Goal: Task Accomplishment & Management: Use online tool/utility

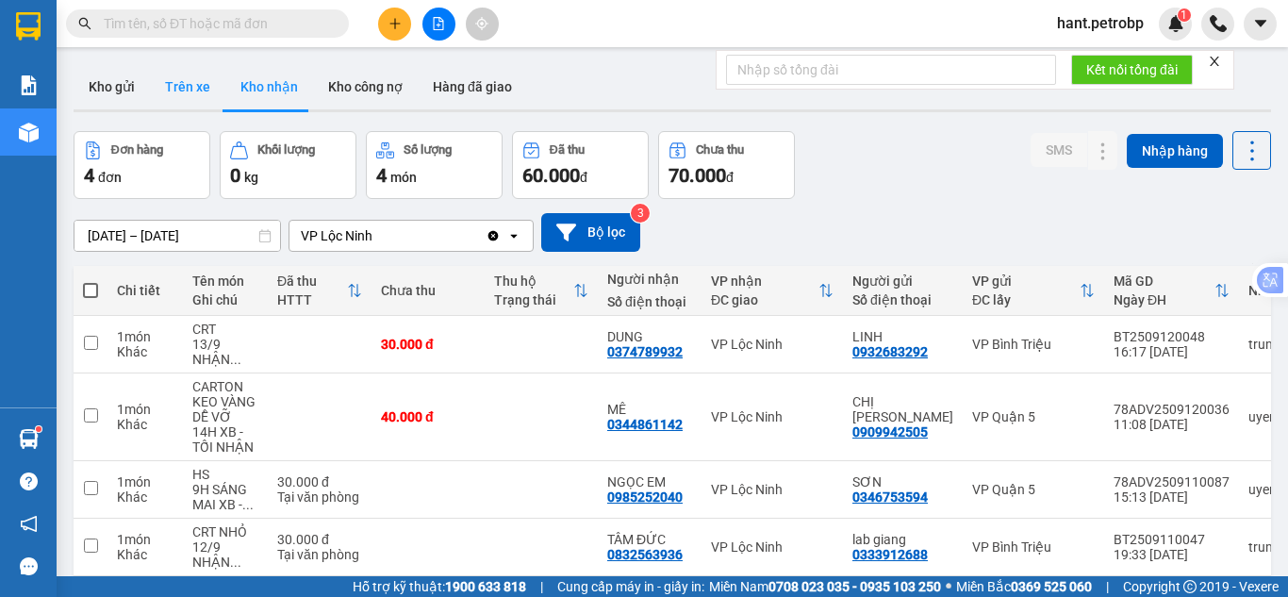
click at [198, 96] on button "Trên xe" at bounding box center [187, 86] width 75 height 45
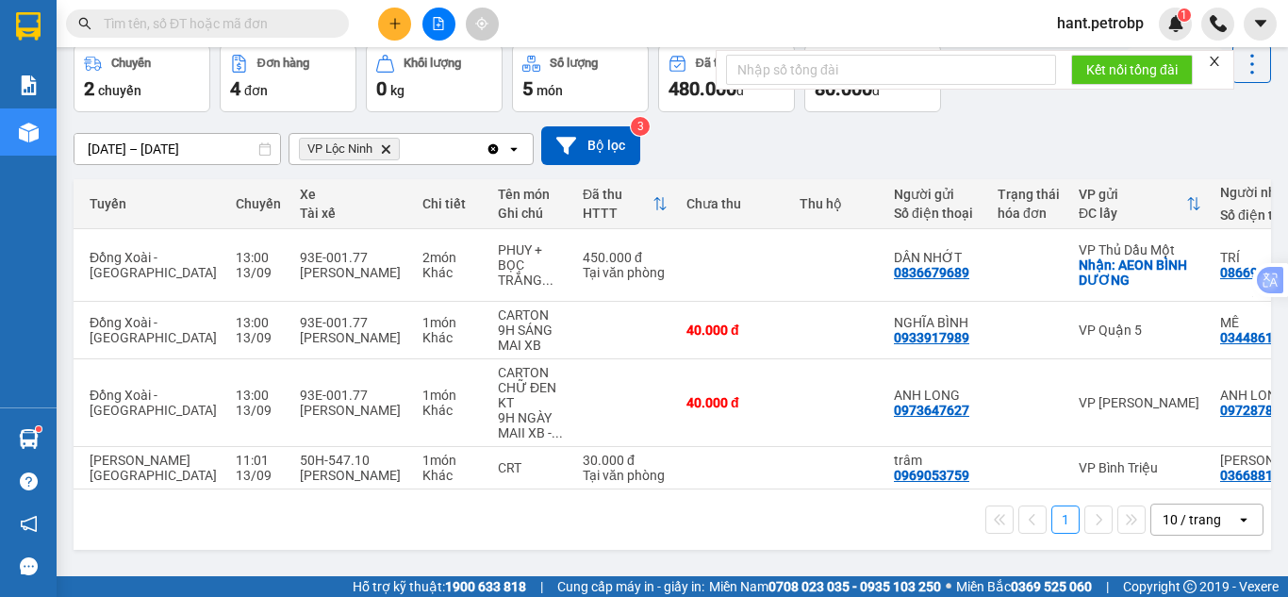
scroll to position [0, 158]
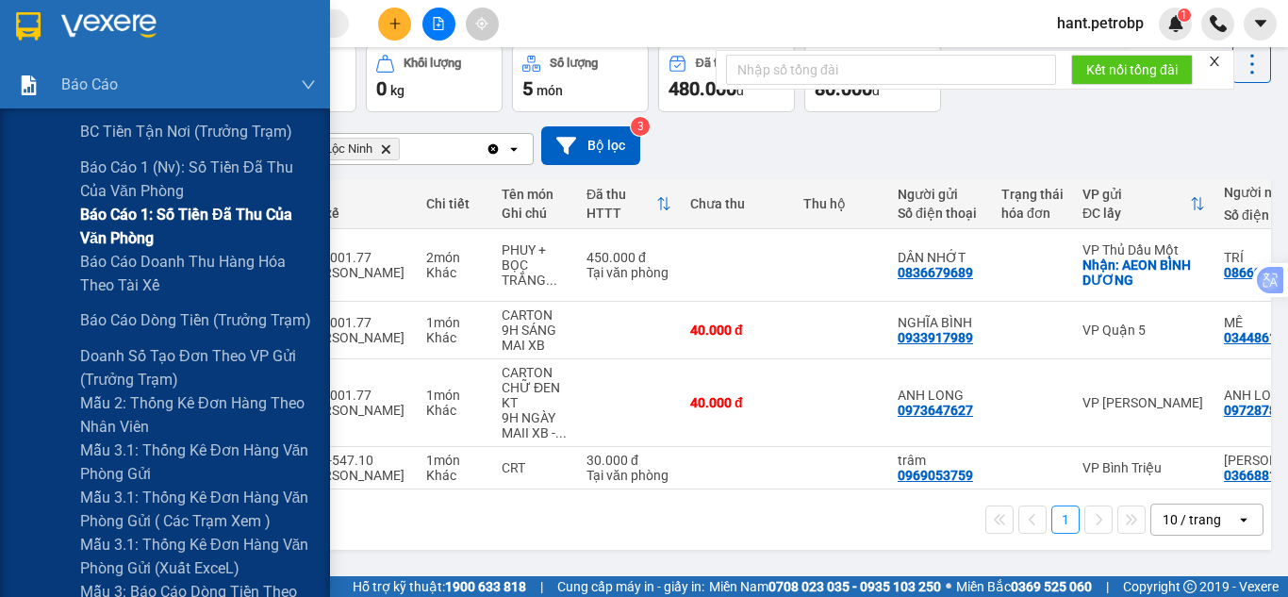
click at [224, 203] on span "Báo cáo 1: Số tiền đã thu của văn phòng" at bounding box center [198, 226] width 236 height 47
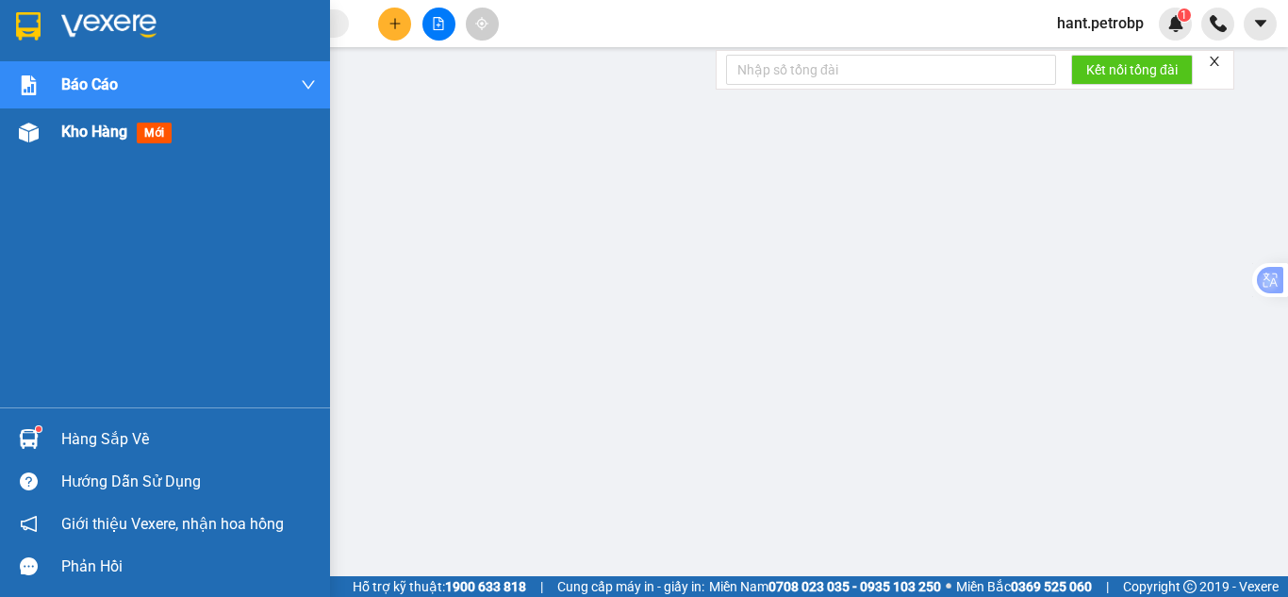
click at [32, 140] on img at bounding box center [29, 133] width 20 height 20
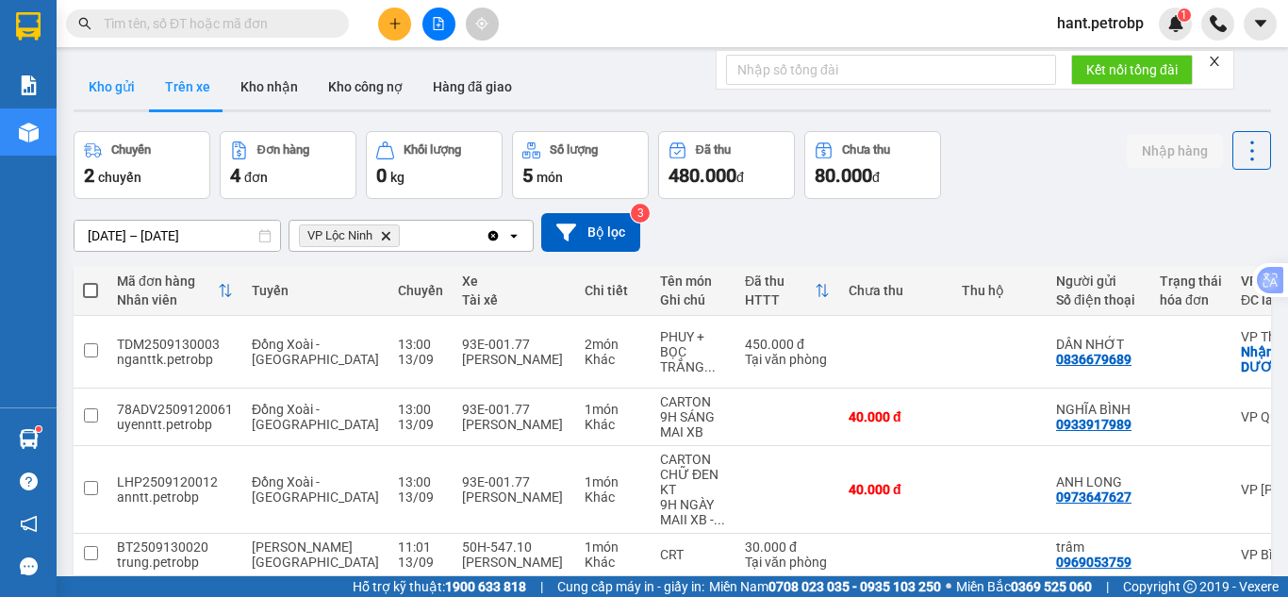
click at [108, 94] on button "Kho gửi" at bounding box center [112, 86] width 76 height 45
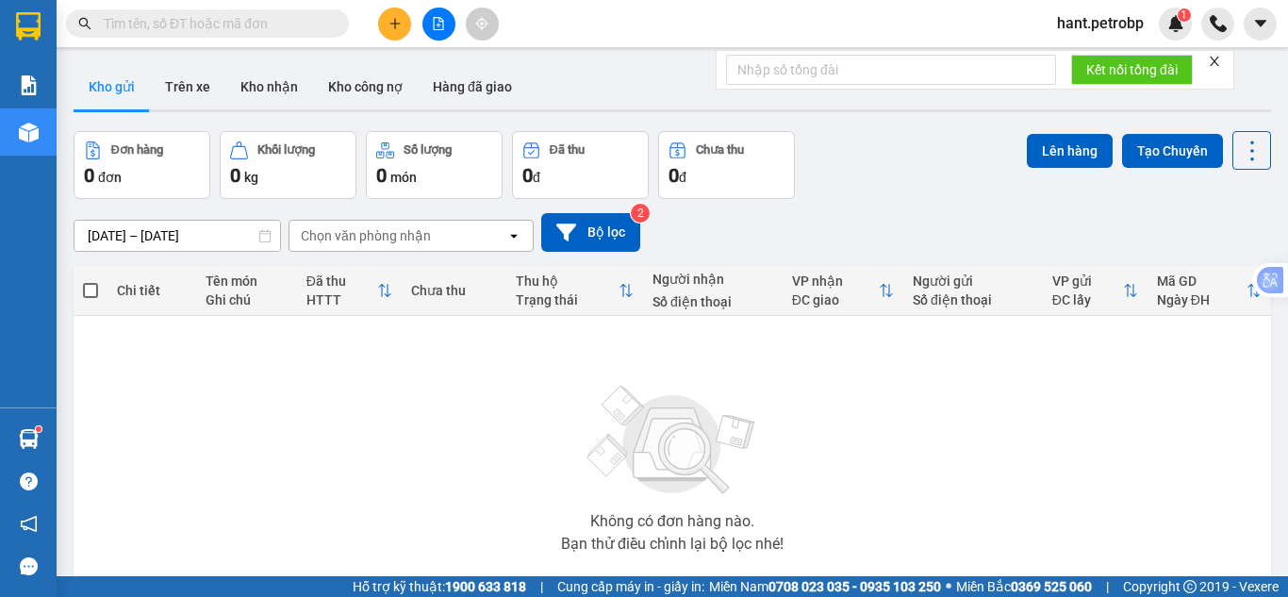
drag, startPoint x: 1084, startPoint y: 25, endPoint x: 1081, endPoint y: 34, distance: 9.8
click at [1084, 25] on span "hant.petrobp" at bounding box center [1100, 23] width 117 height 24
click at [1077, 47] on li "Đăng xuất" at bounding box center [1099, 58] width 121 height 30
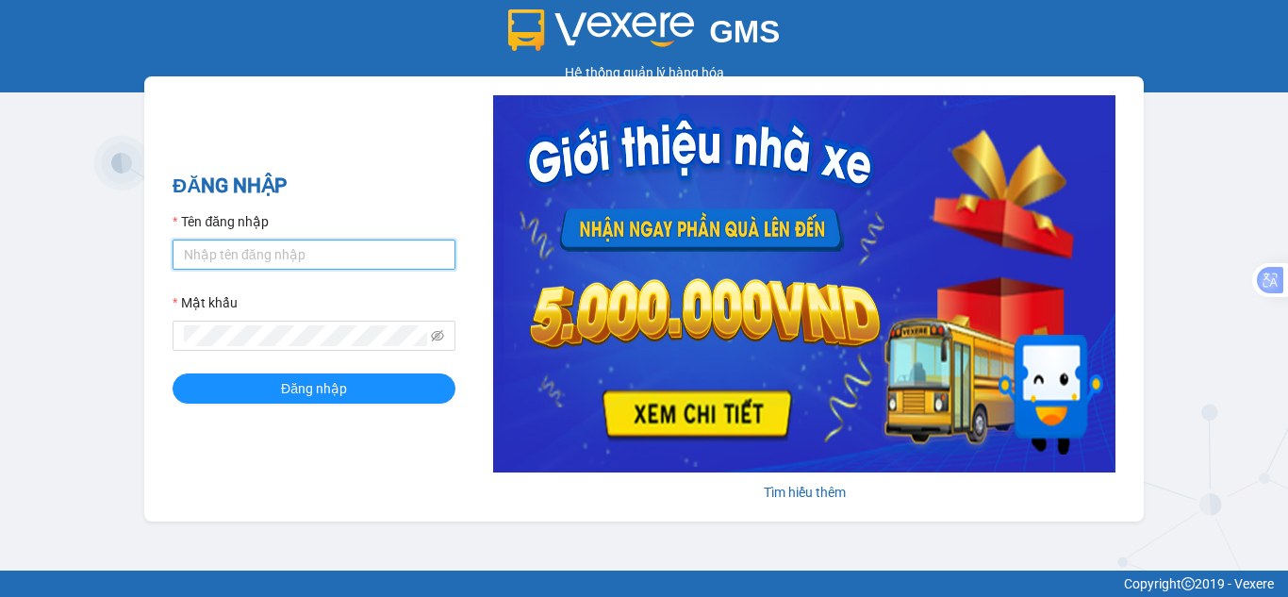
click at [340, 248] on input "Tên đăng nhập" at bounding box center [314, 255] width 283 height 30
type input "nhungnth.petrobp"
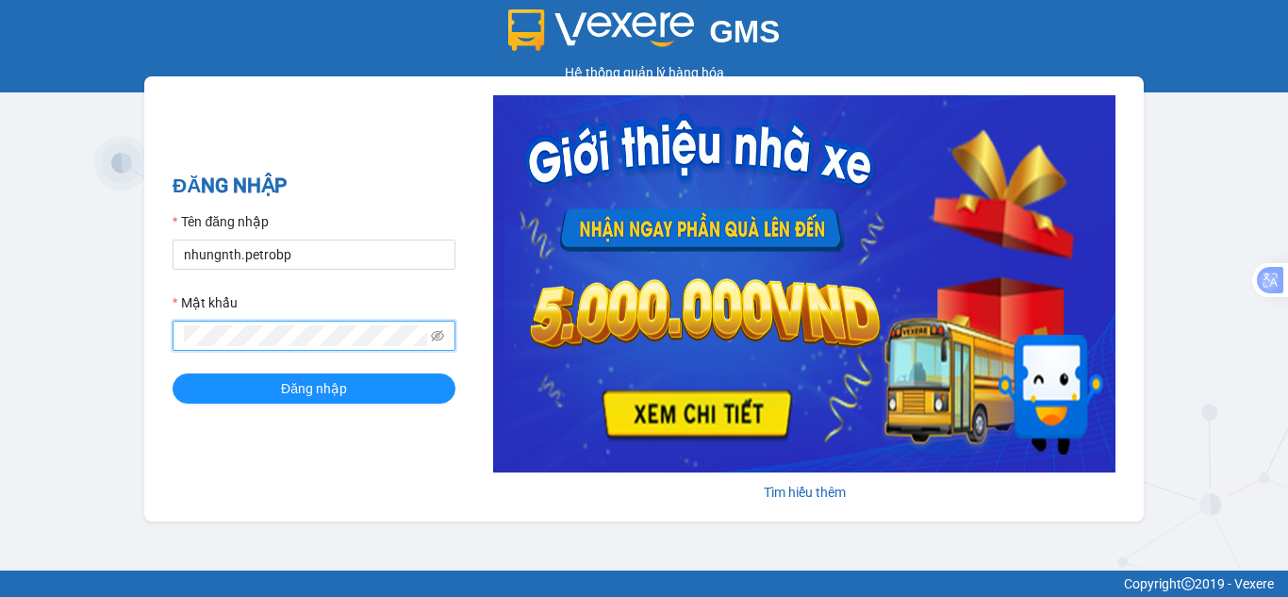
click at [173, 373] on button "Đăng nhập" at bounding box center [314, 388] width 283 height 30
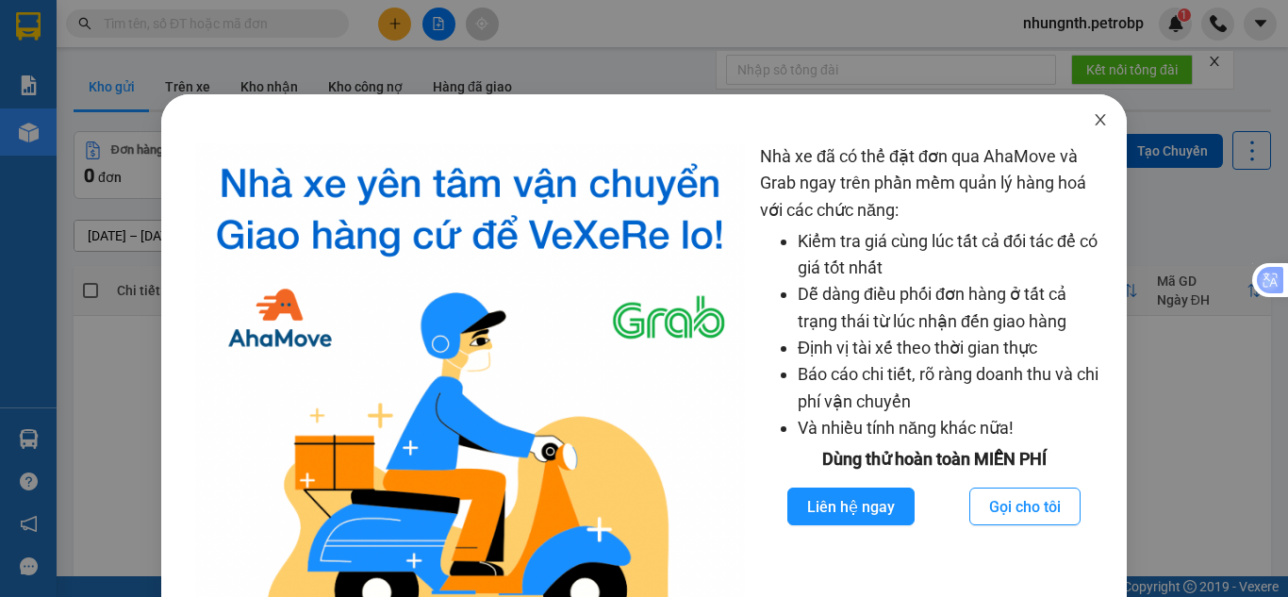
click at [1093, 123] on icon "close" at bounding box center [1100, 119] width 15 height 15
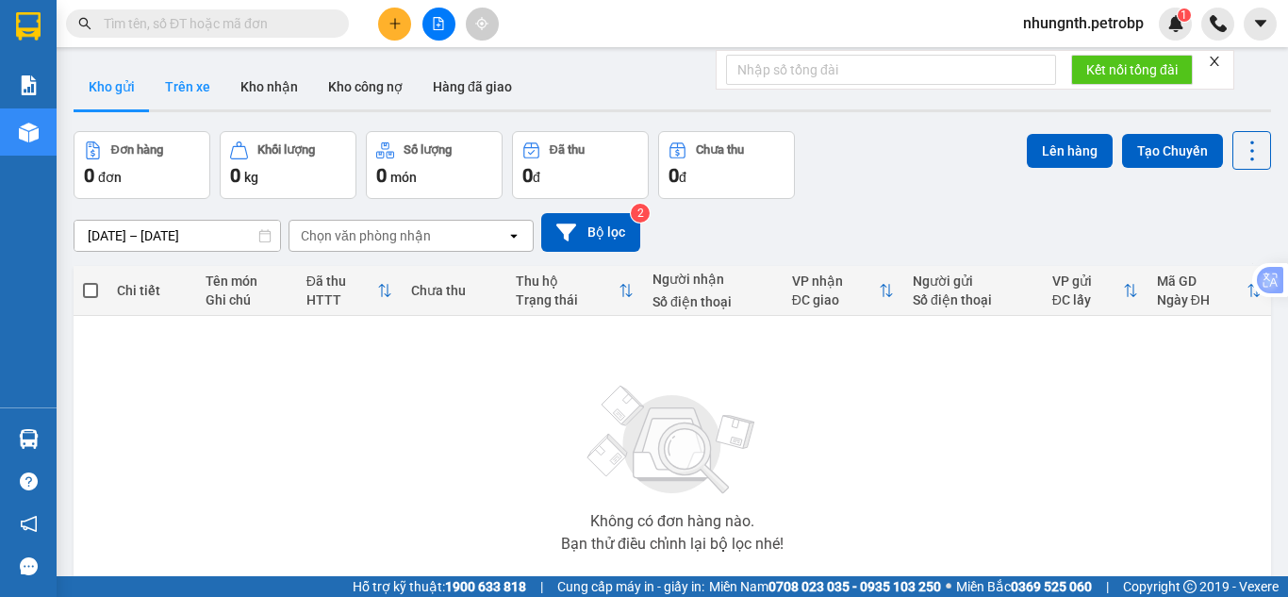
click at [217, 76] on button "Trên xe" at bounding box center [187, 86] width 75 height 45
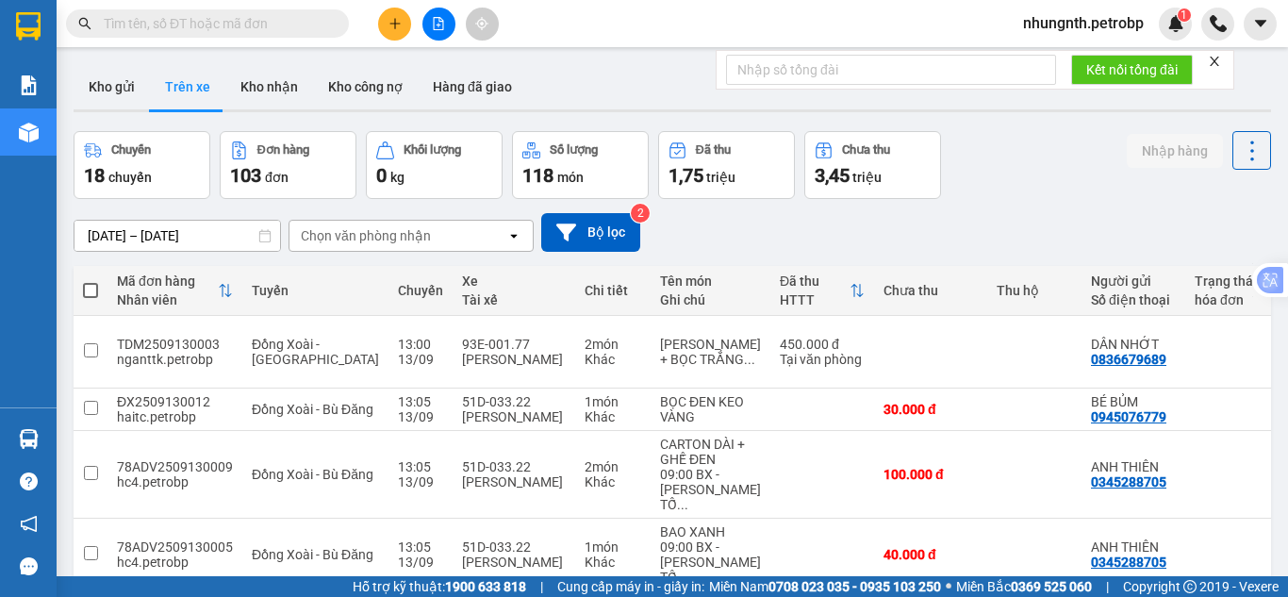
click at [372, 232] on div "Chọn văn phòng nhận" at bounding box center [366, 235] width 130 height 19
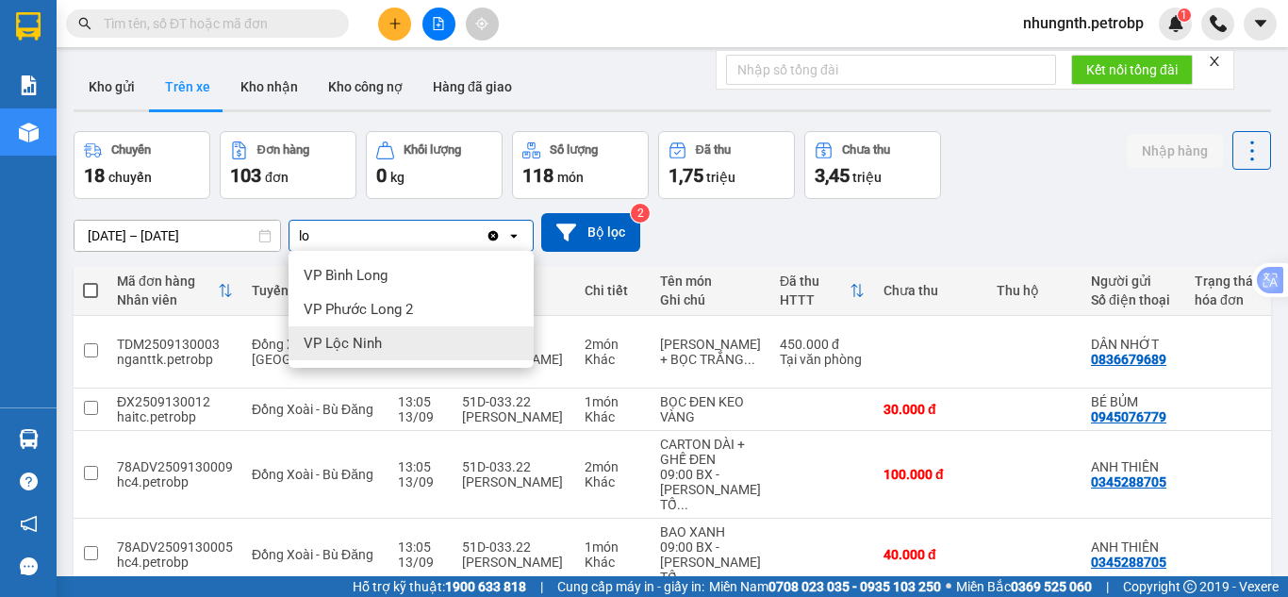
type input "lo"
click at [351, 349] on span "VP Lộc Ninh" at bounding box center [343, 343] width 78 height 19
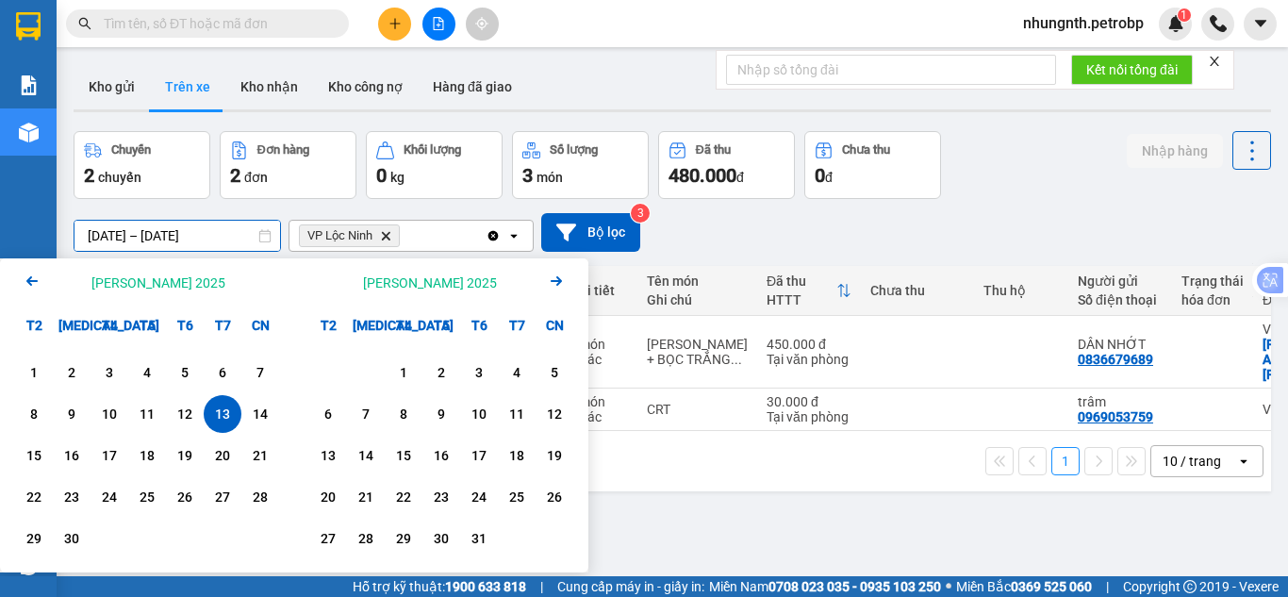
click at [97, 239] on input "13/09/2025 – 13/09/2025" at bounding box center [177, 236] width 206 height 30
drag, startPoint x: 39, startPoint y: 368, endPoint x: 192, endPoint y: 418, distance: 161.6
click at [39, 369] on div "1" at bounding box center [34, 372] width 26 height 23
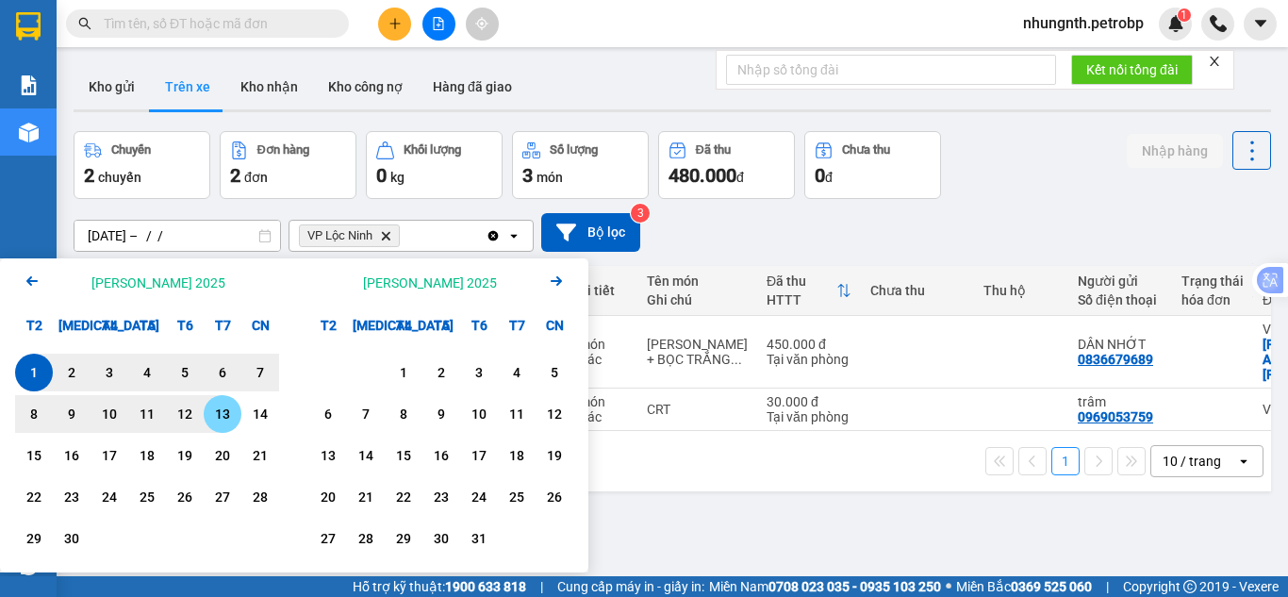
click at [216, 412] on div "13" at bounding box center [222, 414] width 26 height 23
type input "01/09/2025 – 13/09/2025"
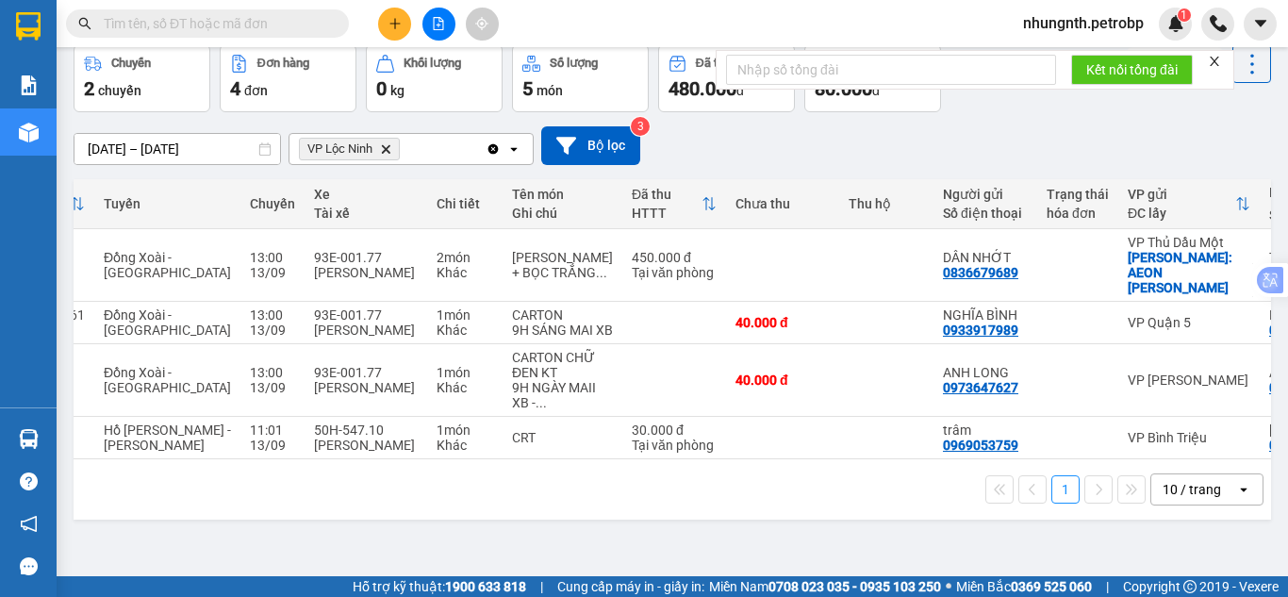
scroll to position [0, 171]
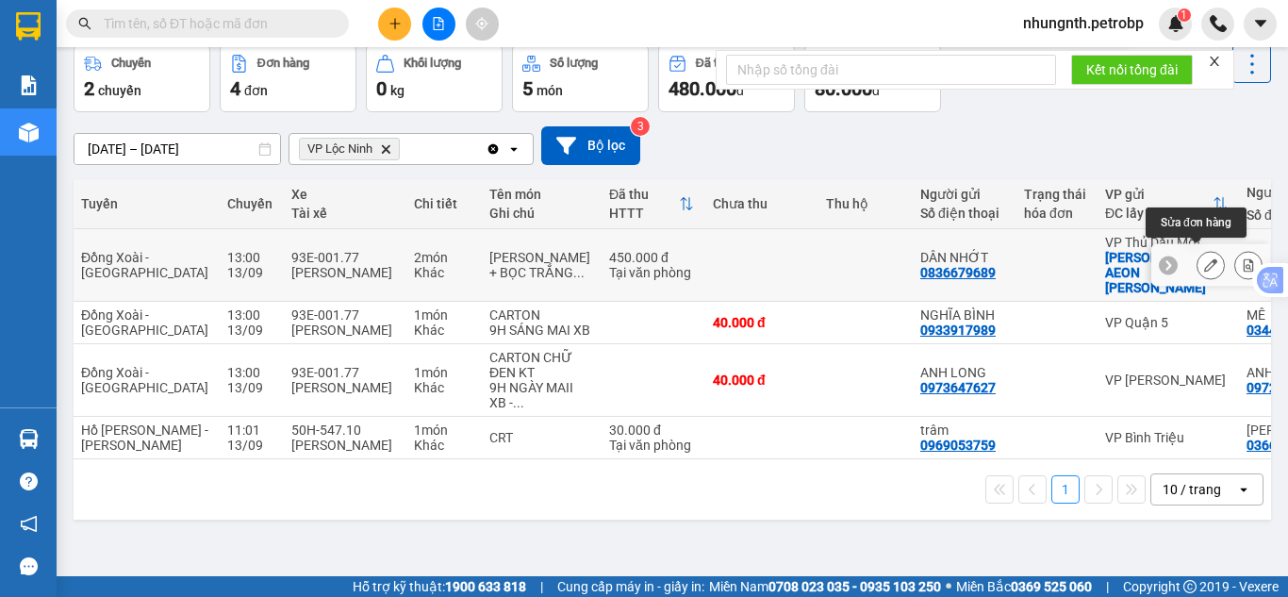
click at [1204, 258] on icon at bounding box center [1210, 264] width 13 height 13
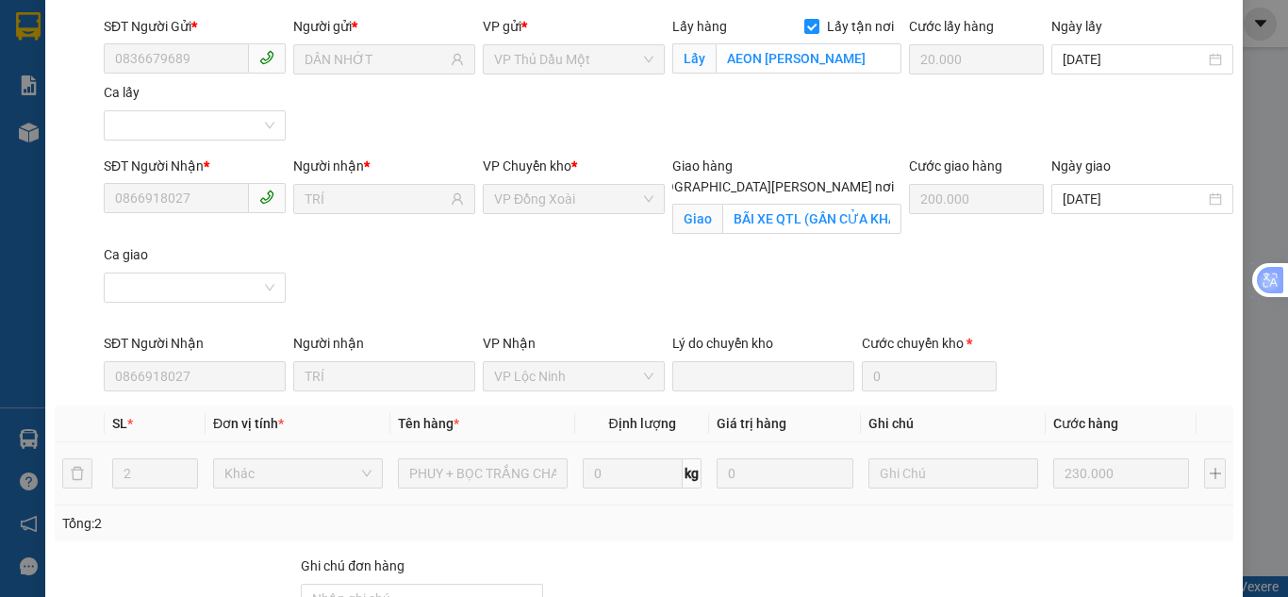
scroll to position [83, 0]
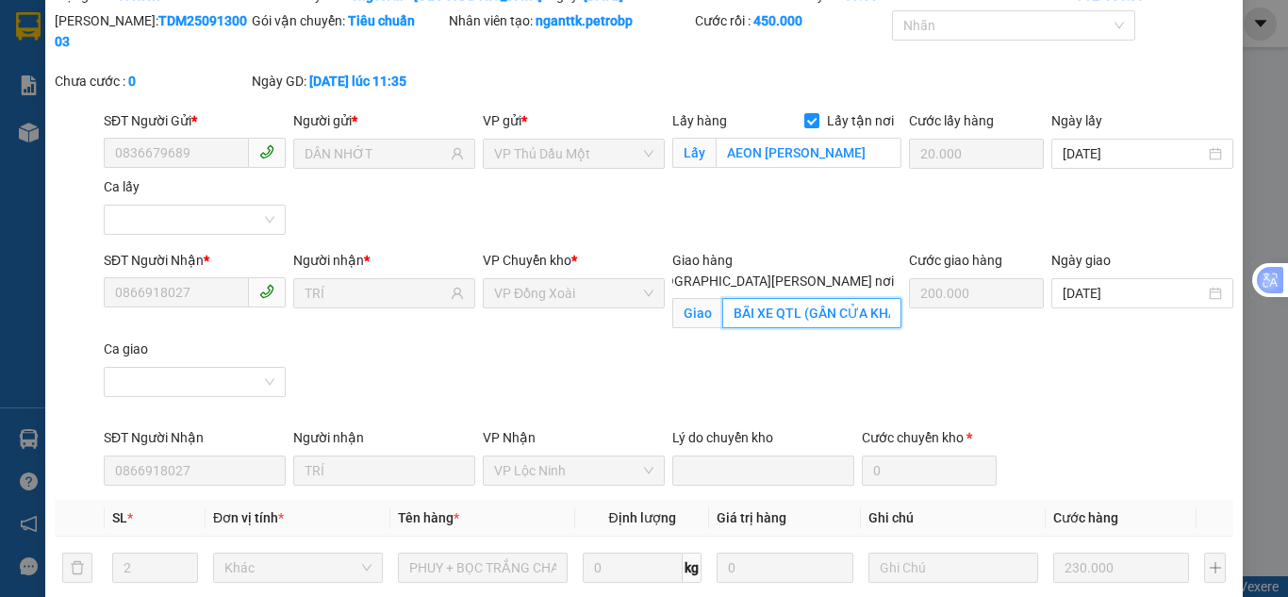
click at [787, 298] on input "BÃI XE QTL (GẦN CỬA KHẨU HOA LƯU)" at bounding box center [811, 313] width 179 height 30
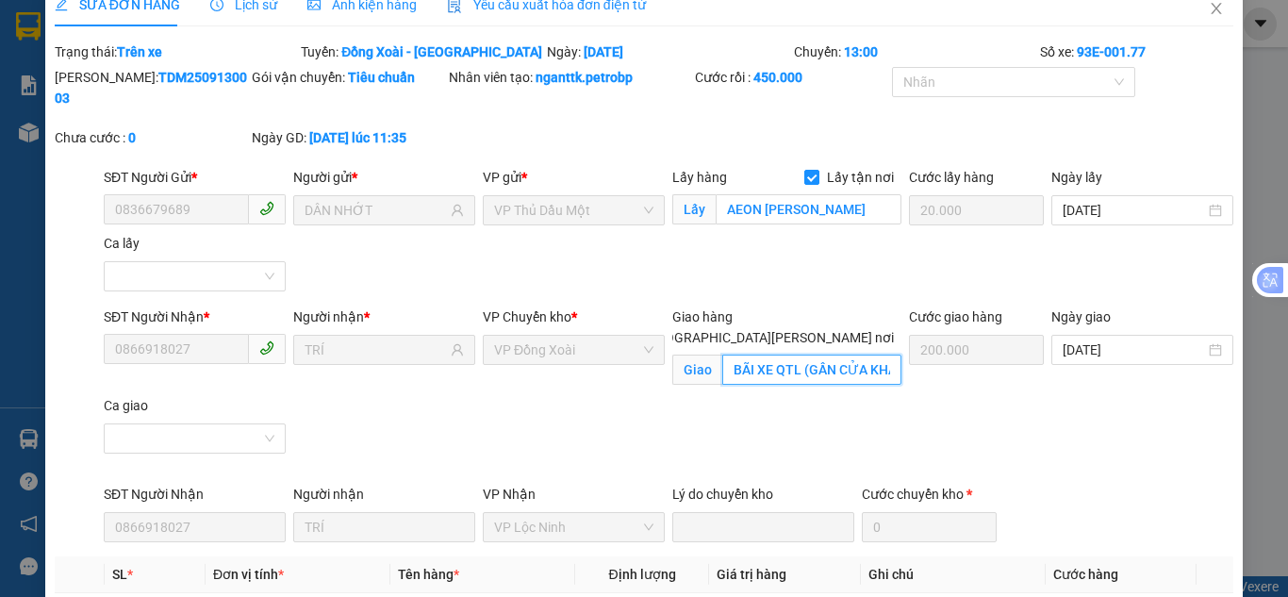
scroll to position [0, 0]
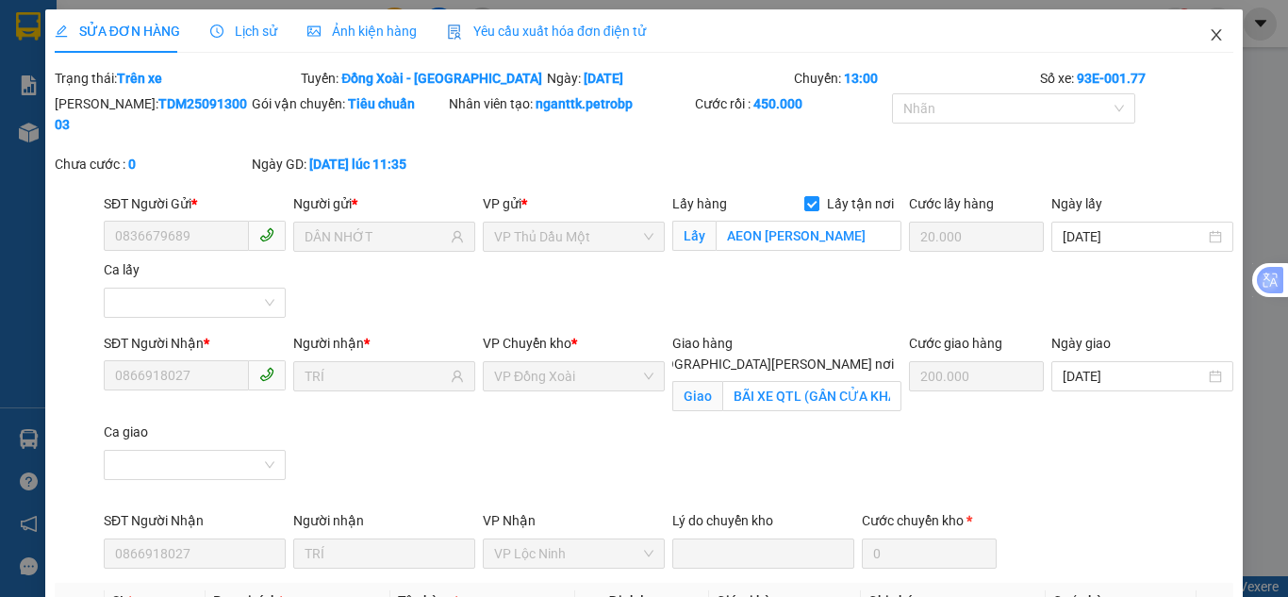
click at [1209, 40] on icon "close" at bounding box center [1216, 34] width 15 height 15
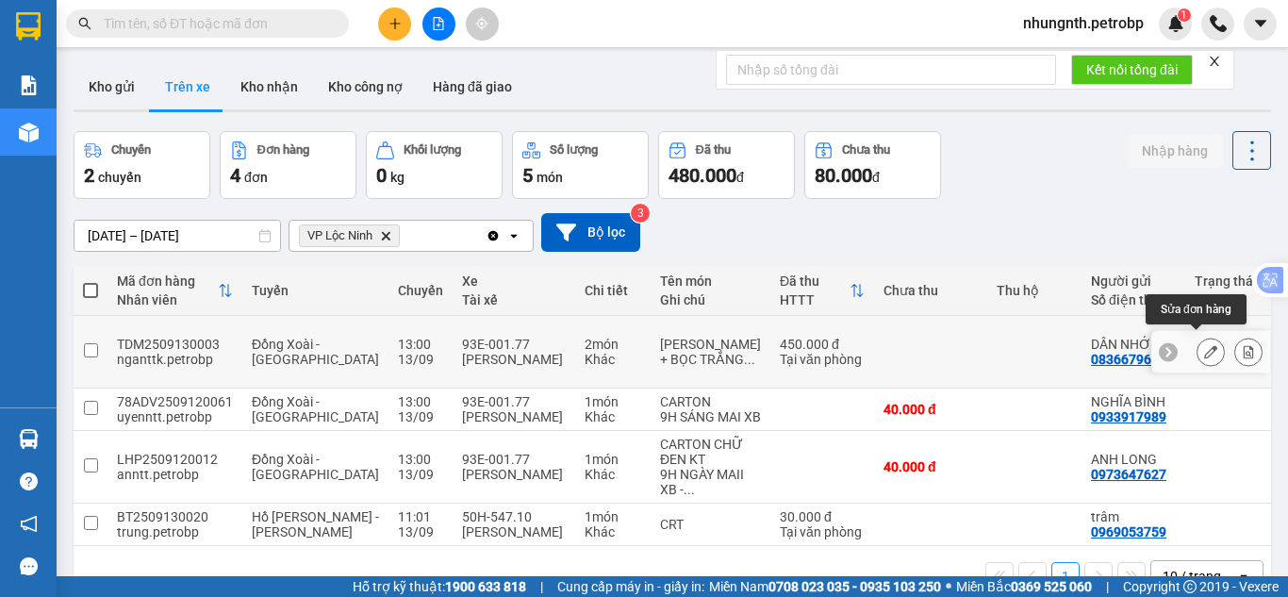
click at [1204, 345] on icon at bounding box center [1210, 351] width 13 height 13
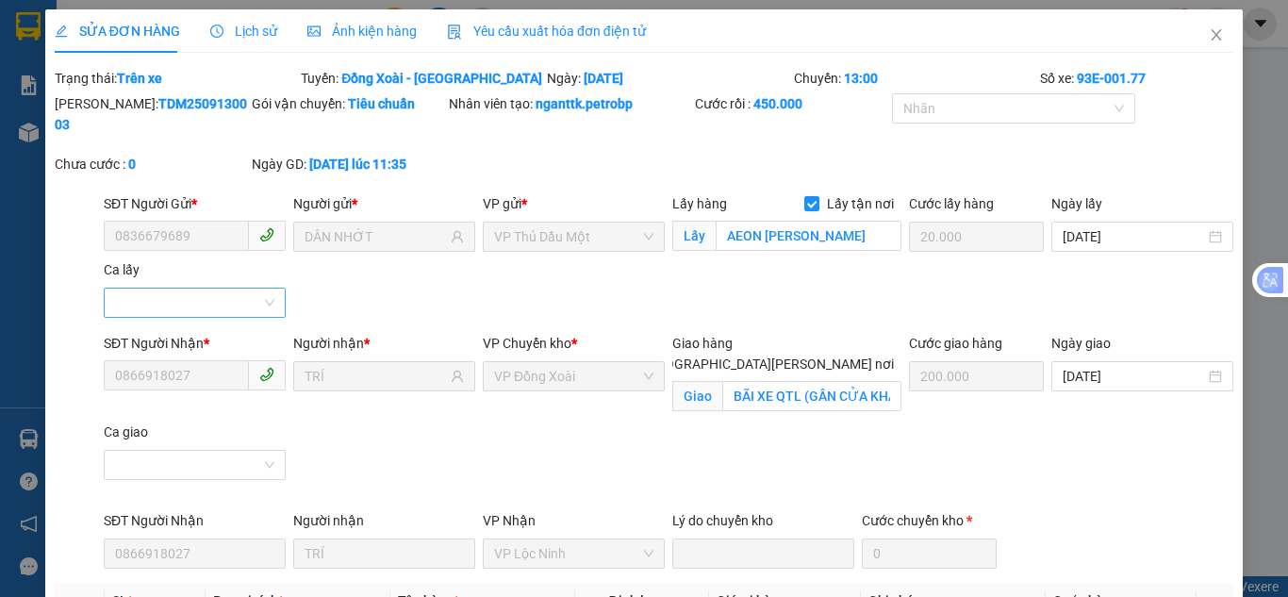
click at [237, 289] on input "Ca lấy" at bounding box center [188, 303] width 146 height 28
click at [382, 279] on div "SĐT Người Gửi * 0836679689 Người gửi * DÂN NHỚT VP gửi * VP Thủ Dầu Một Lấy hàn…" at bounding box center [668, 259] width 1137 height 132
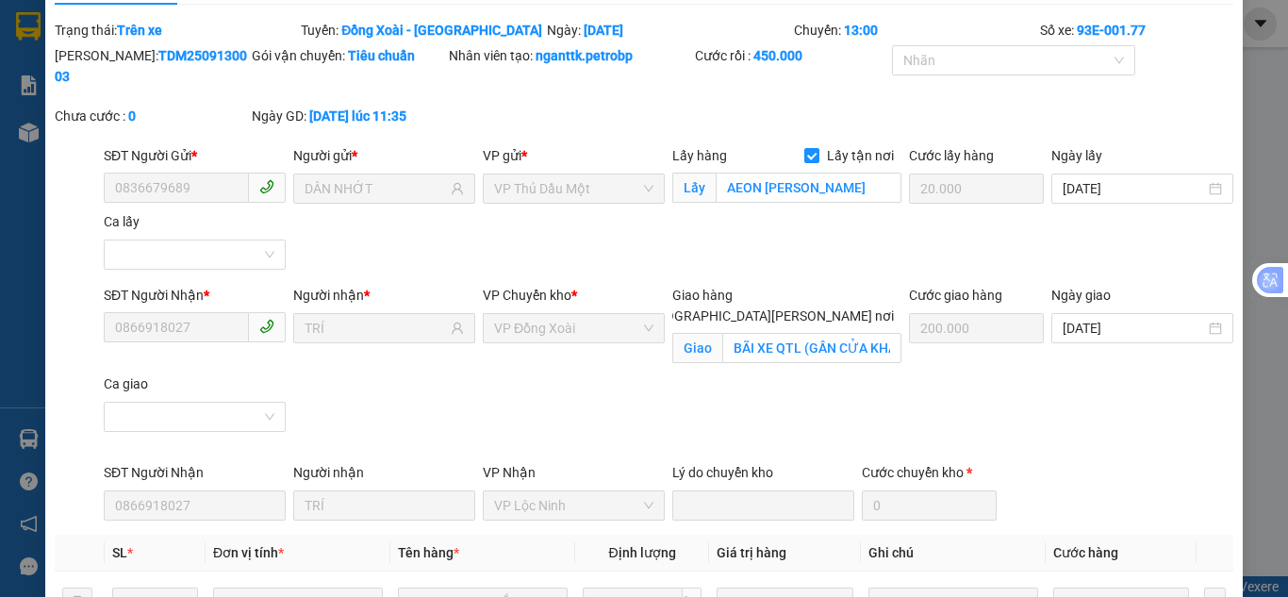
scroll to position [94, 0]
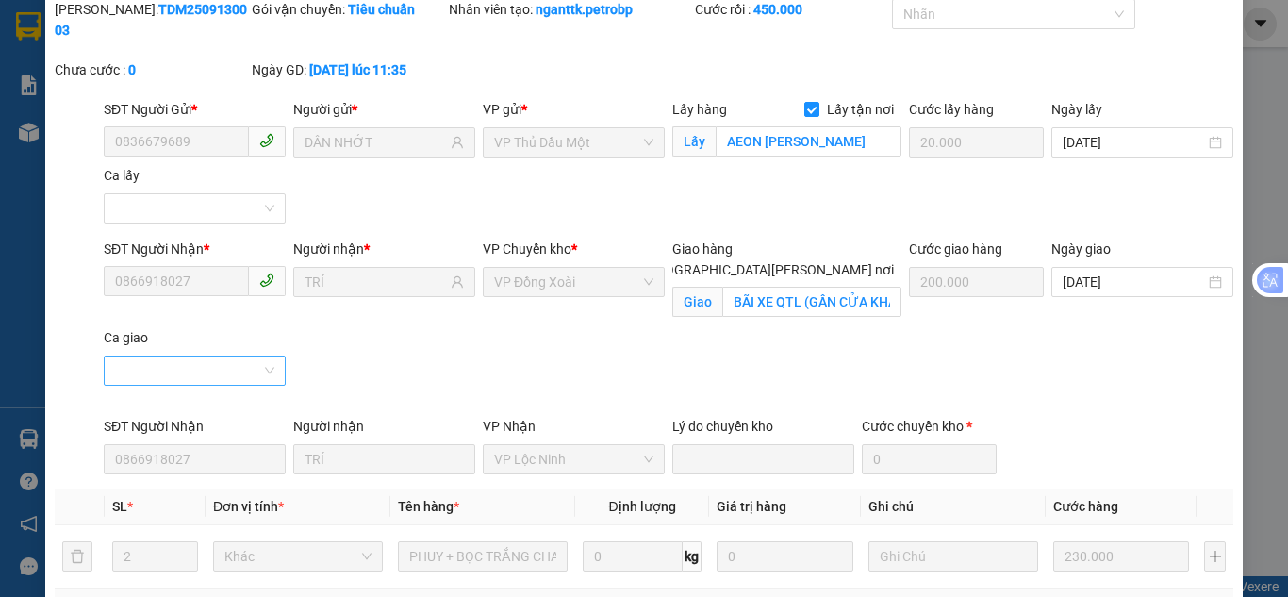
click at [204, 356] on input "Ca giao" at bounding box center [188, 370] width 146 height 28
click at [389, 339] on div "SĐT Người Nhận * 0866918027 Người nhận * TRÍ VP Chuyển kho * VP Đồng Xoài Giao …" at bounding box center [668, 327] width 1137 height 177
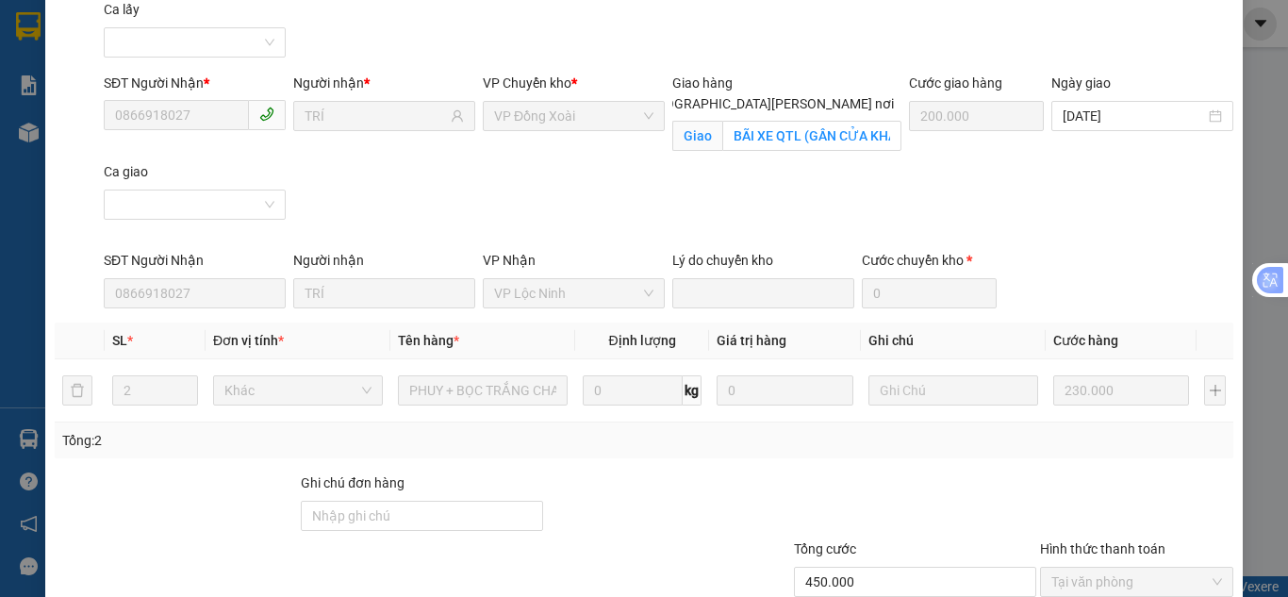
scroll to position [0, 0]
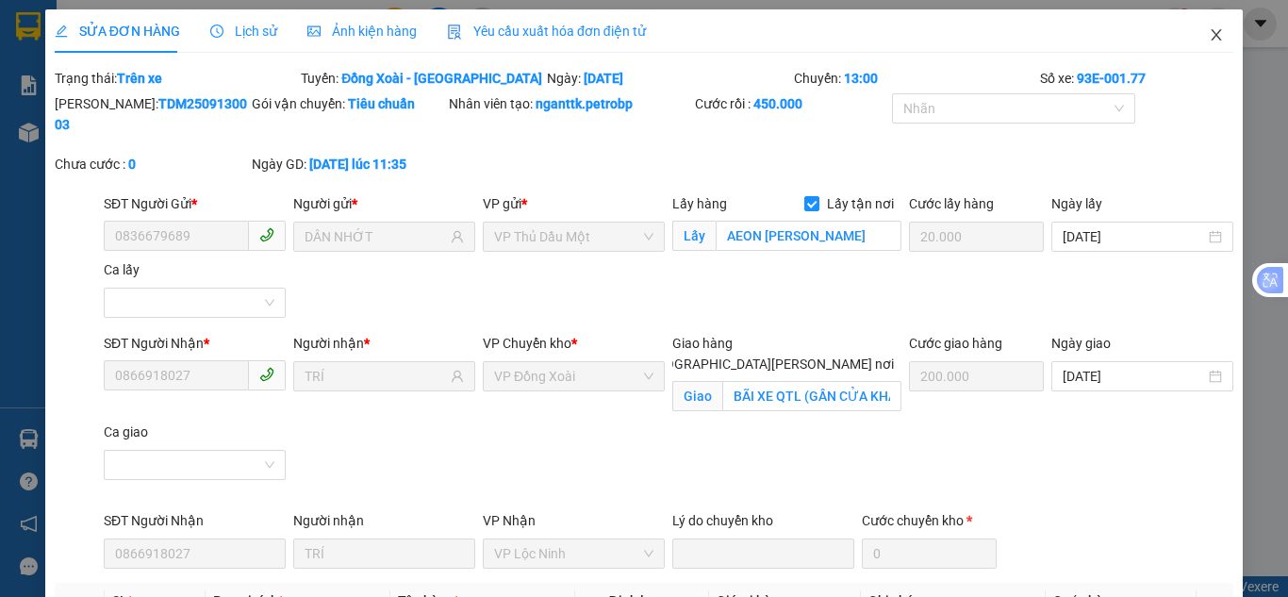
click at [1201, 43] on span "Close" at bounding box center [1216, 35] width 53 height 53
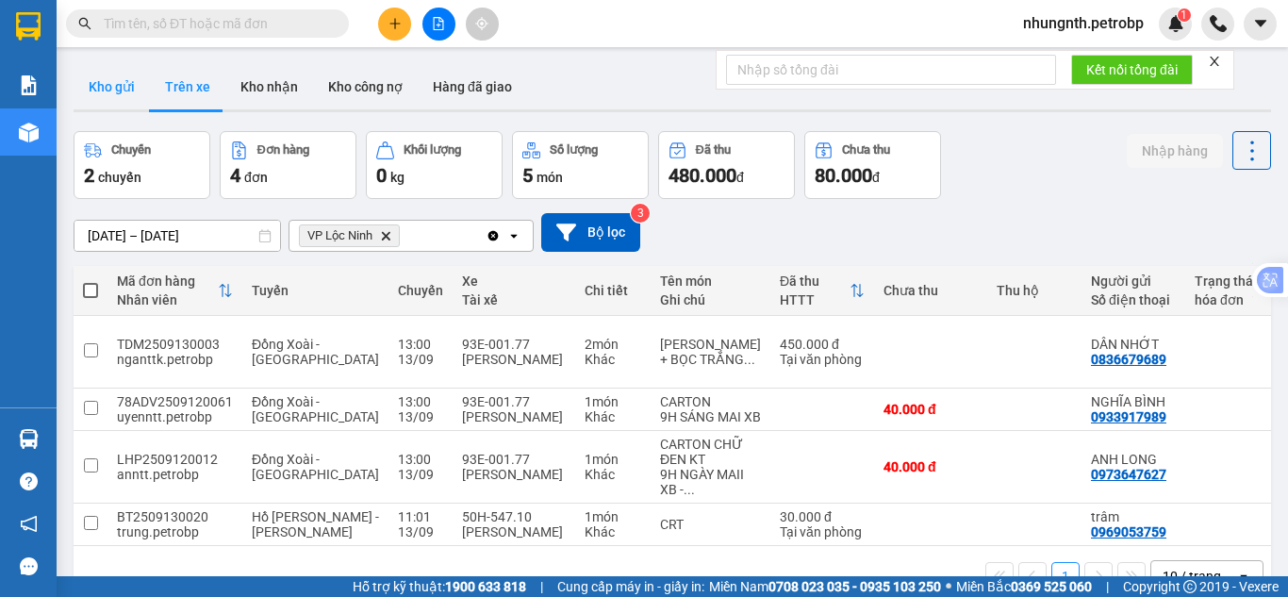
click at [114, 90] on button "Kho gửi" at bounding box center [112, 86] width 76 height 45
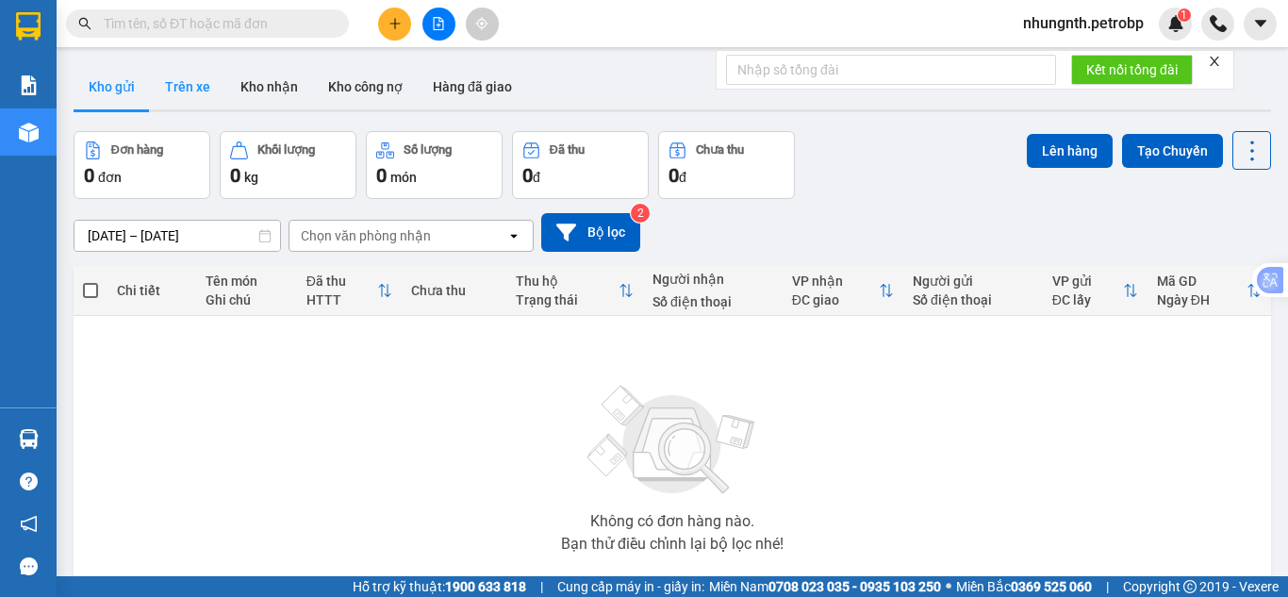
click at [192, 87] on button "Trên xe" at bounding box center [187, 86] width 75 height 45
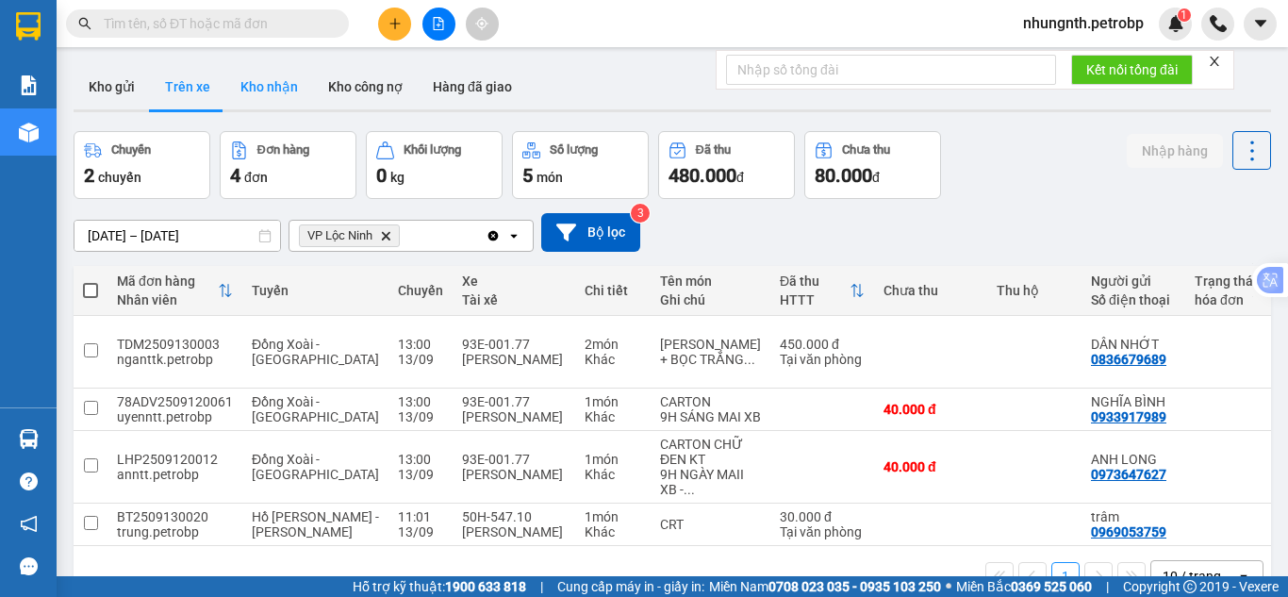
click at [251, 92] on button "Kho nhận" at bounding box center [269, 86] width 88 height 45
type input "[DATE] – [DATE]"
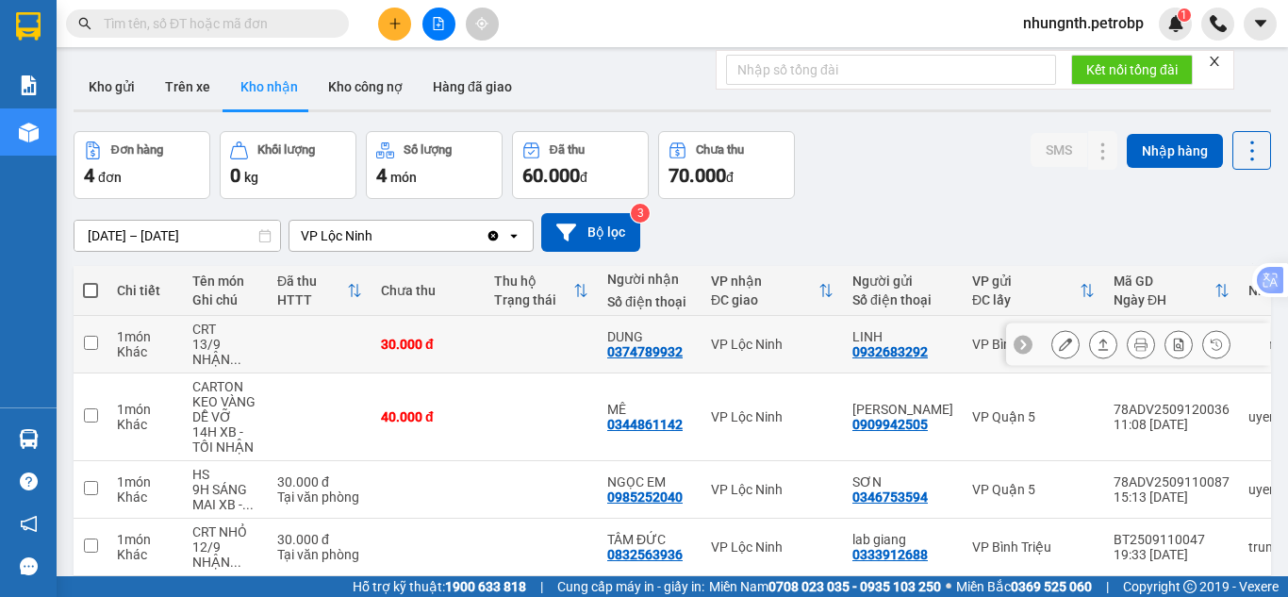
scroll to position [87, 0]
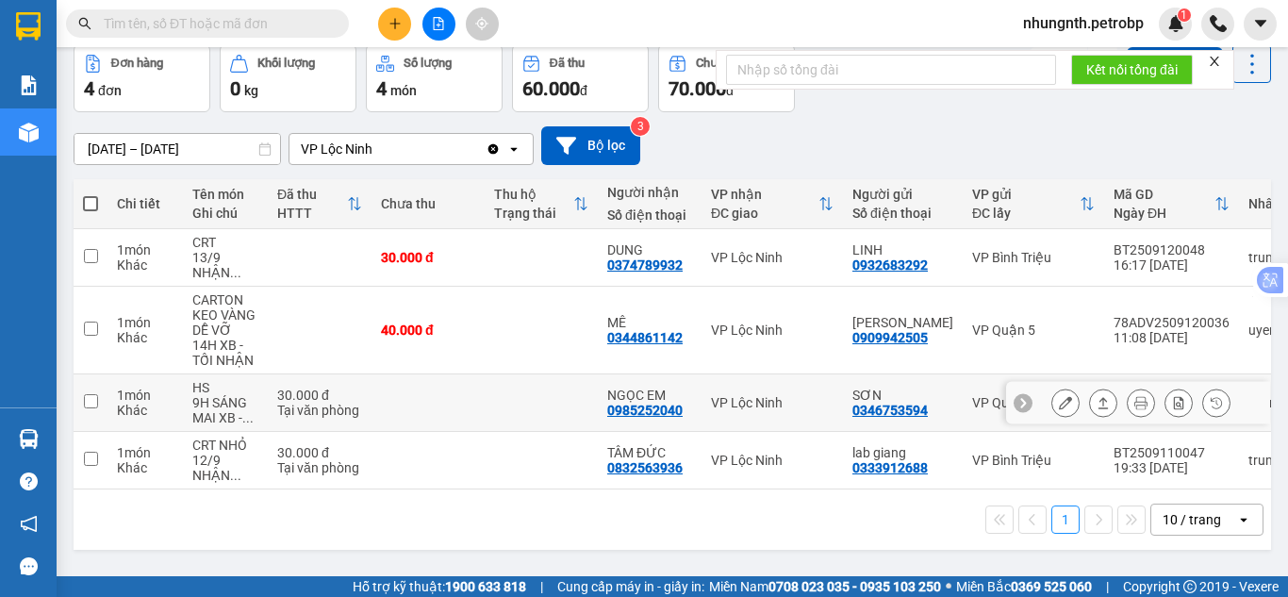
click at [622, 410] on div "0985252040" at bounding box center [644, 410] width 75 height 15
copy div "0985252040"
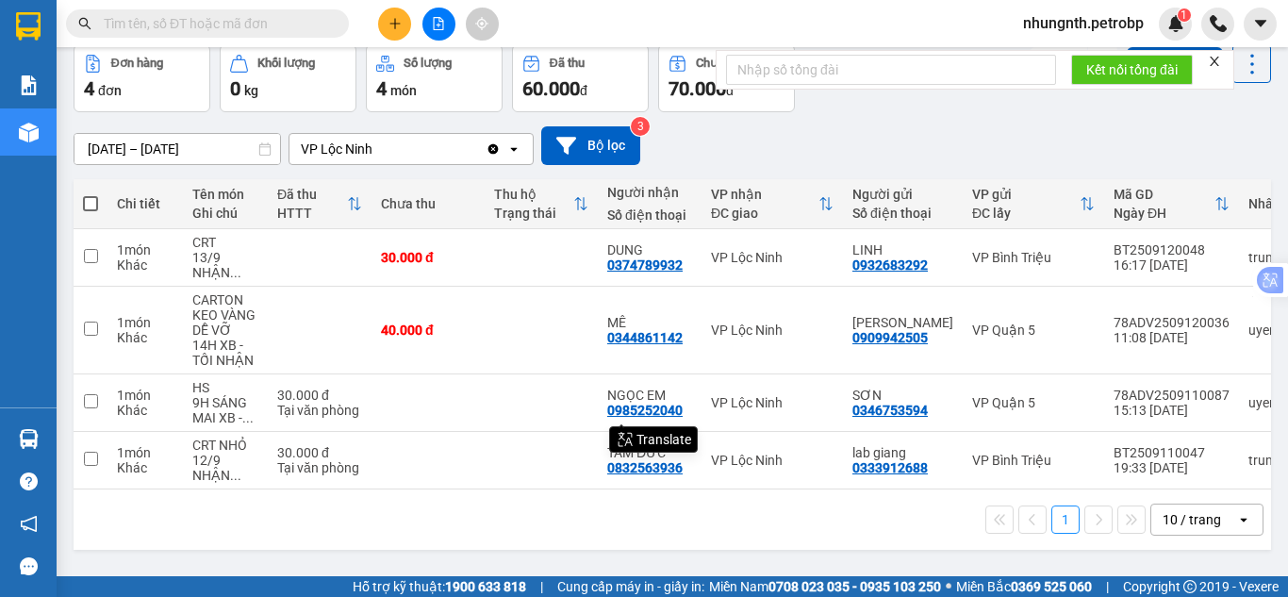
click at [708, 514] on div "1 10 / trang open" at bounding box center [672, 520] width 1183 height 32
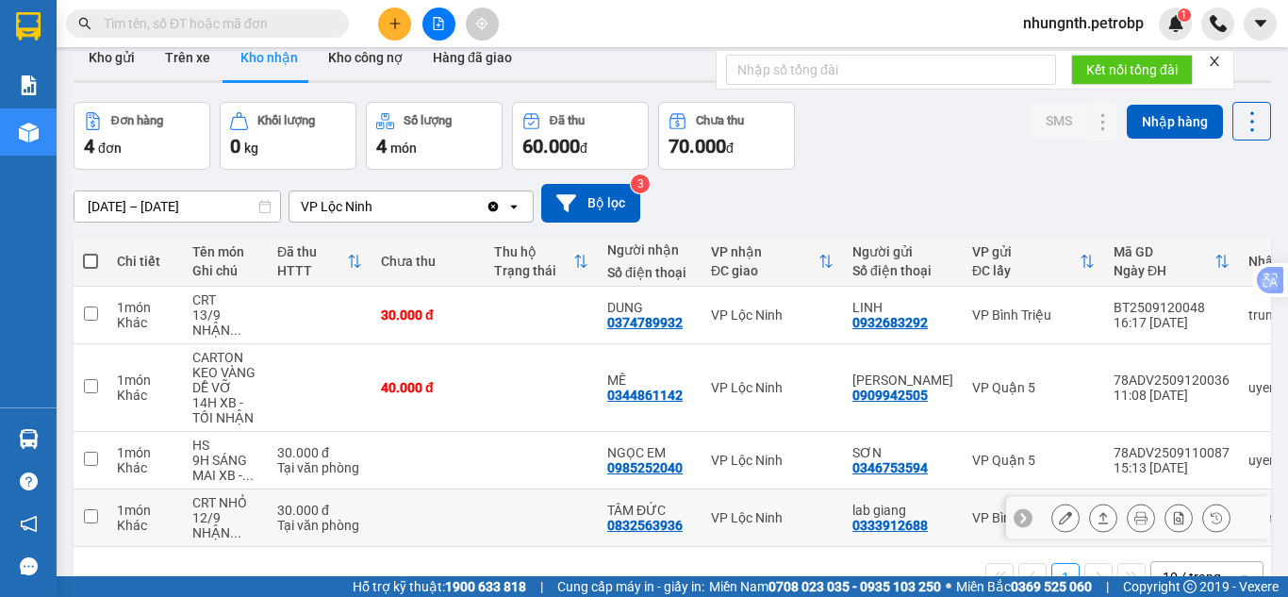
scroll to position [0, 0]
